Goal: Find specific page/section: Find specific page/section

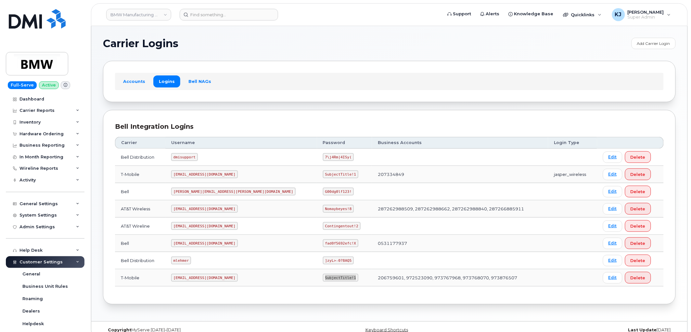
scroll to position [169, 0]
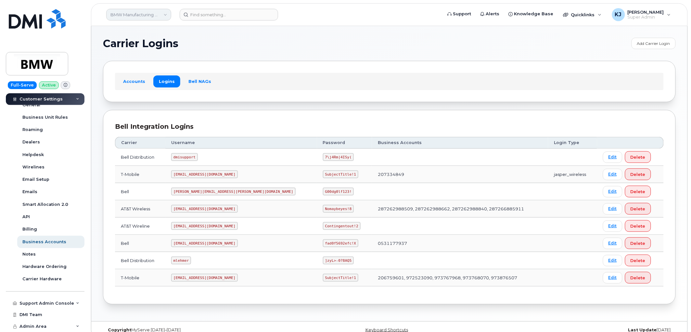
click at [156, 17] on link "BMW Manufacturing Co LLC" at bounding box center [138, 15] width 65 height 12
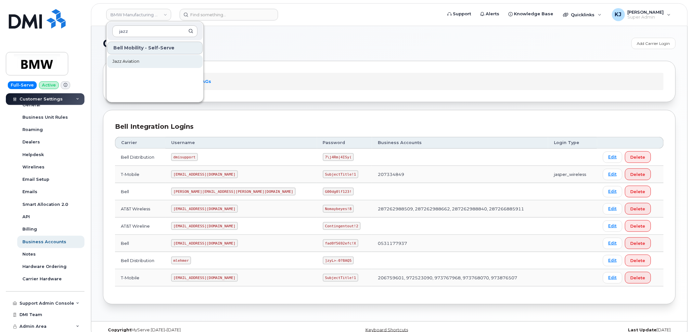
type input "jazz"
click at [145, 64] on link "Jazz Aviation" at bounding box center [155, 61] width 96 height 13
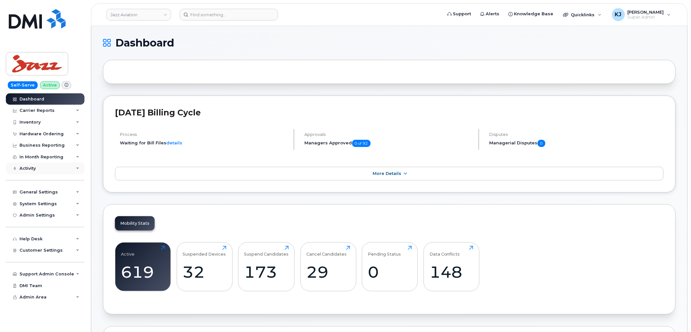
drag, startPoint x: 114, startPoint y: 69, endPoint x: 12, endPoint y: 164, distance: 140.0
drag, startPoint x: 12, startPoint y: 164, endPoint x: 218, endPoint y: 92, distance: 218.4
click at [64, 251] on div "Customer Settings" at bounding box center [45, 250] width 79 height 12
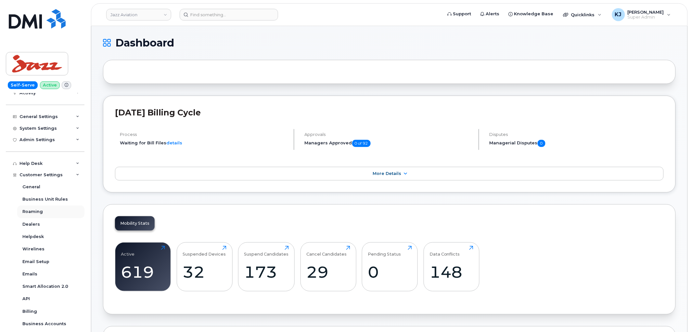
scroll to position [170, 0]
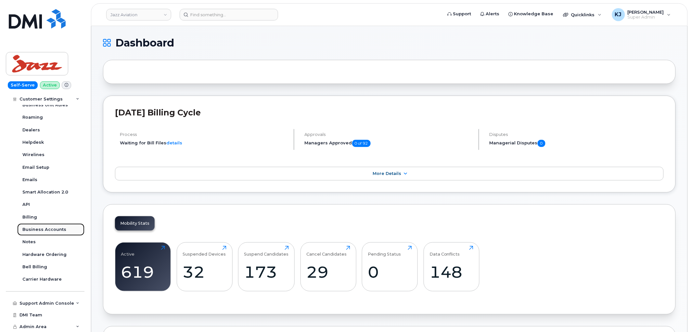
click at [51, 227] on div "Business Accounts" at bounding box center [44, 230] width 44 height 6
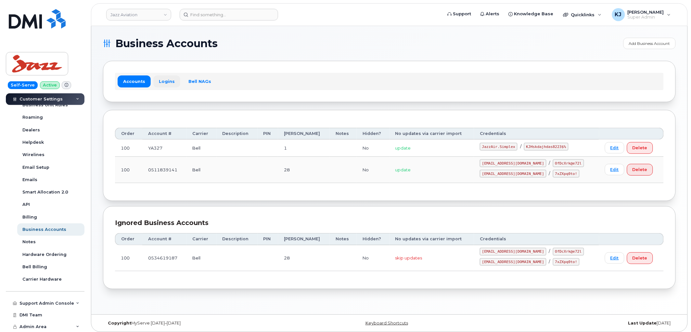
click at [162, 80] on link "Logins" at bounding box center [166, 81] width 27 height 12
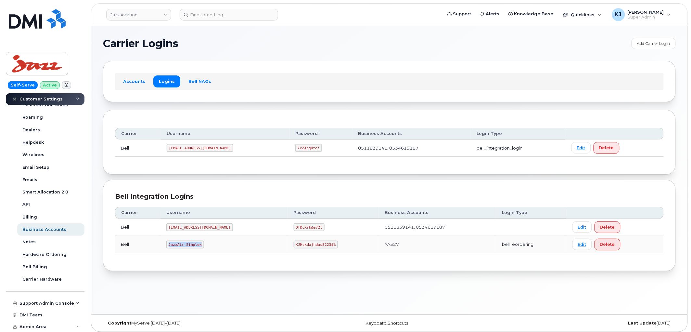
drag, startPoint x: 170, startPoint y: 243, endPoint x: 201, endPoint y: 248, distance: 31.5
click at [201, 248] on code "JazzAir.Simplex" at bounding box center [185, 244] width 38 height 8
copy code "JazzAir.Simplex"
drag, startPoint x: 273, startPoint y: 244, endPoint x: 308, endPoint y: 251, distance: 35.7
click at [308, 251] on td "KJHskdajhdas8223$%" at bounding box center [333, 244] width 91 height 17
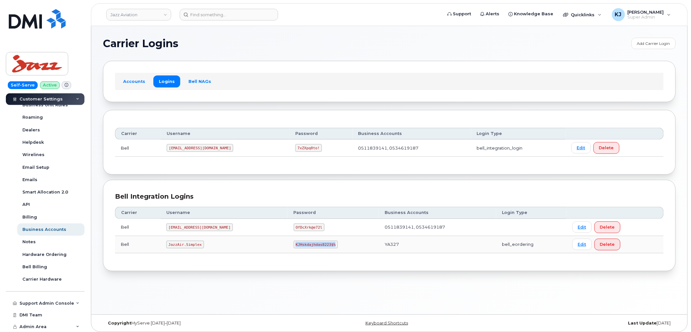
copy code "KJHskdajhdas8223$%"
click at [232, 16] on input at bounding box center [229, 15] width 98 height 12
paste input "945-364-7547"
type input "945-364-7547"
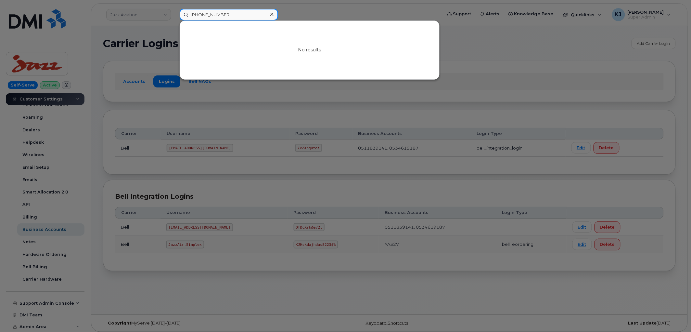
drag, startPoint x: 241, startPoint y: 17, endPoint x: -6, endPoint y: 6, distance: 246.5
click at [0, 6] on html "Jazz Aviation 945-364-7547 No results Support Alerts Knowledge Base Quicklinks …" at bounding box center [345, 167] width 691 height 335
